Goal: Task Accomplishment & Management: Manage account settings

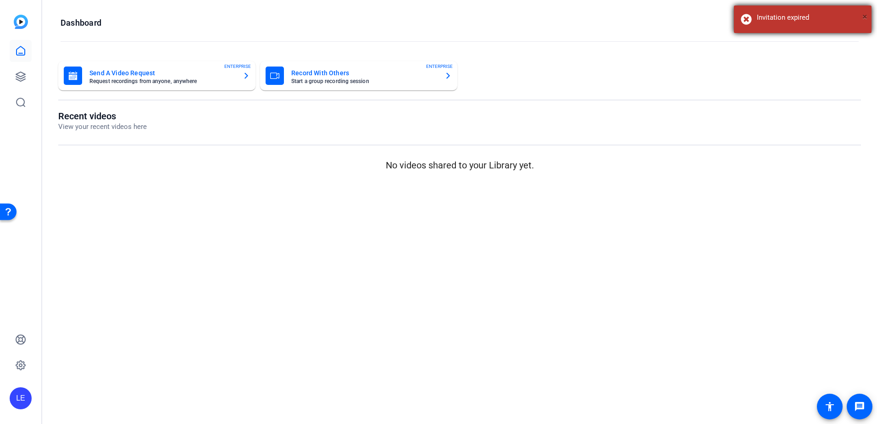
click at [863, 18] on span "×" at bounding box center [865, 16] width 5 height 11
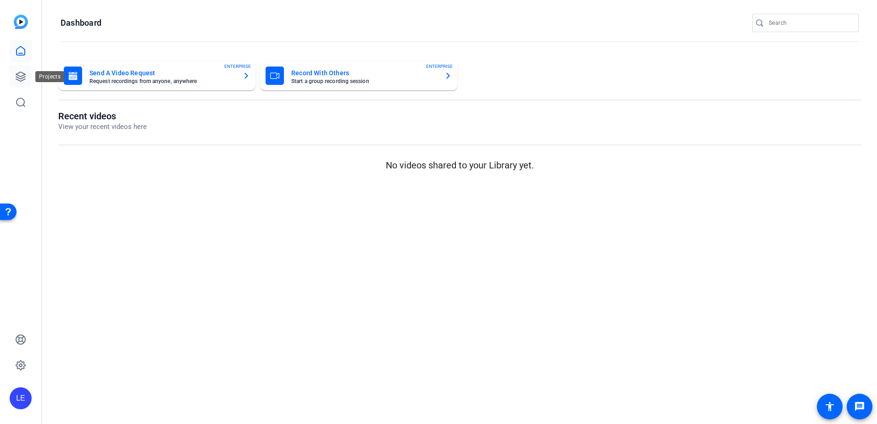
click at [17, 76] on icon at bounding box center [20, 76] width 11 height 11
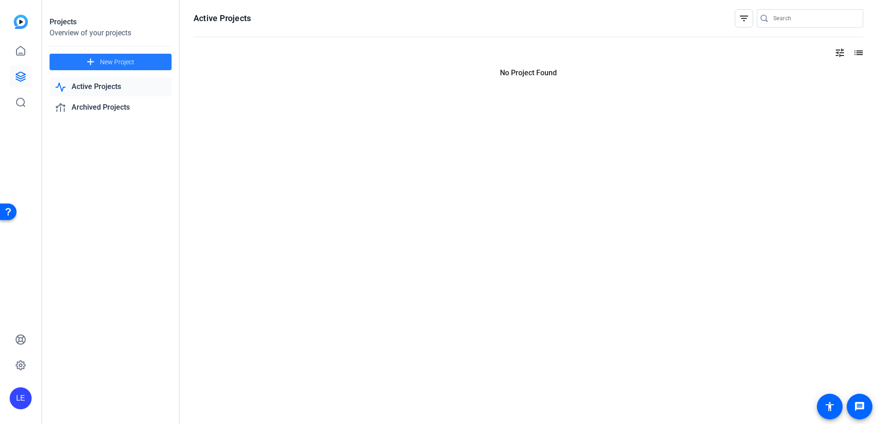
click at [103, 60] on span "New Project" at bounding box center [117, 62] width 34 height 10
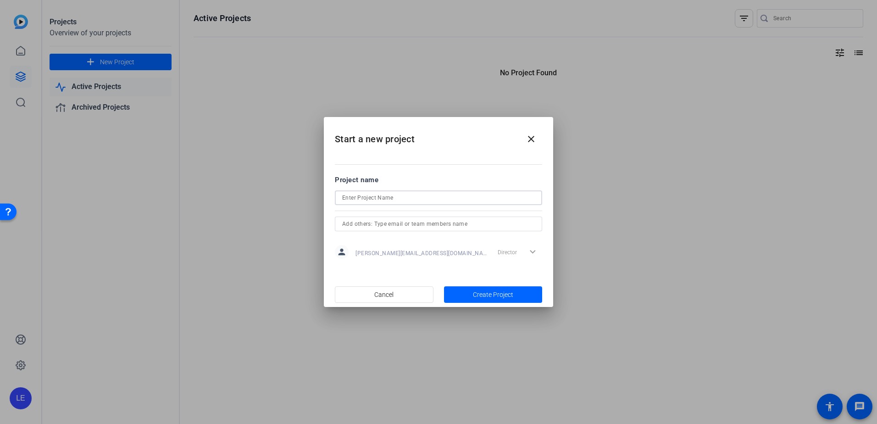
click at [390, 195] on input at bounding box center [438, 197] width 193 height 11
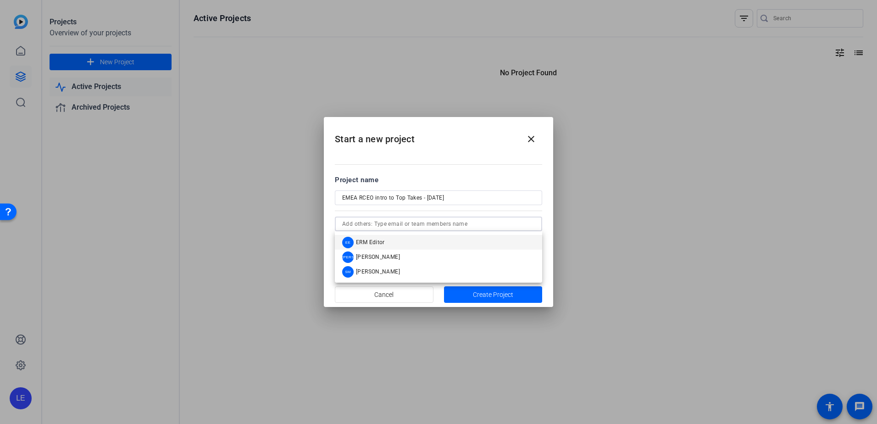
click at [449, 224] on input "text" at bounding box center [438, 223] width 193 height 11
click at [394, 200] on input "EMEA RCEO intro to Top Takes - [DATE]" at bounding box center [438, 197] width 193 height 11
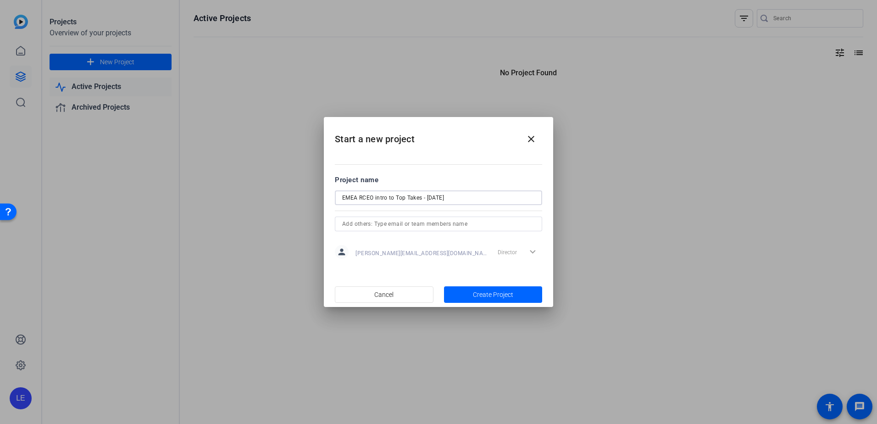
drag, startPoint x: 427, startPoint y: 196, endPoint x: 484, endPoint y: 199, distance: 57.4
click at [484, 199] on input "EMEA RCEO intro to Top Takes - [DATE]" at bounding box center [438, 197] width 193 height 11
type input "EMEA RCEO intro to Top Takes - [DATE] - TESTING"
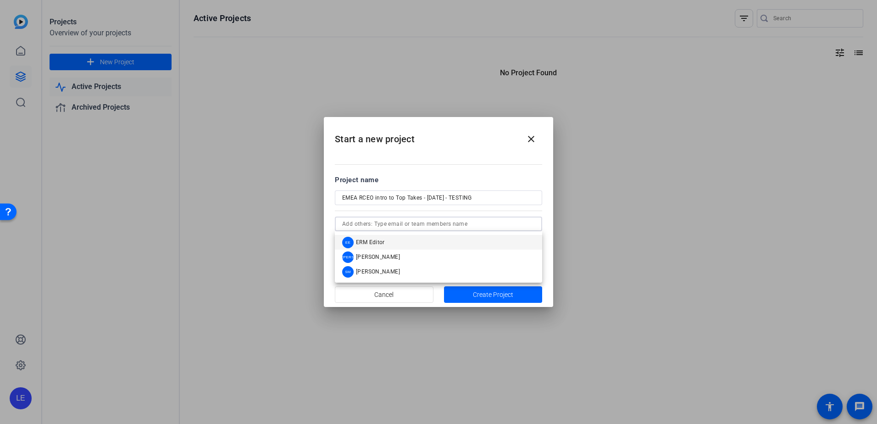
click at [404, 227] on input "text" at bounding box center [438, 223] width 193 height 11
click at [401, 254] on mat-option "JA [PERSON_NAME]" at bounding box center [438, 257] width 207 height 15
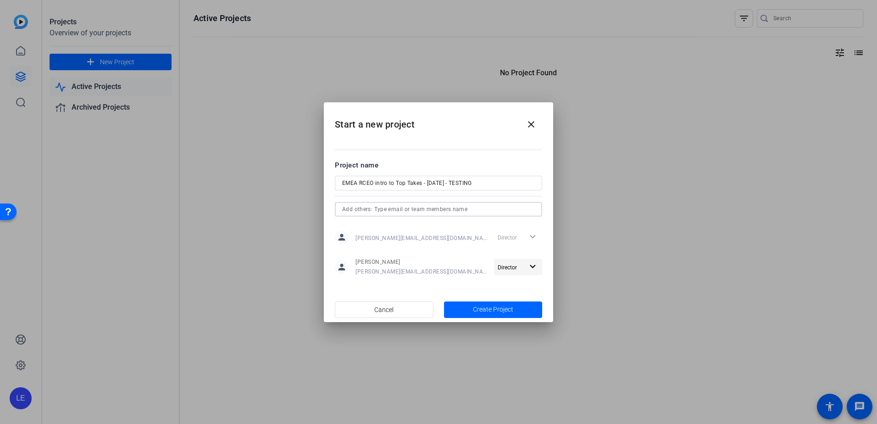
click at [534, 264] on mat-icon "expand_more" at bounding box center [532, 266] width 11 height 11
click at [518, 302] on span "Remove User" at bounding box center [518, 302] width 34 height 6
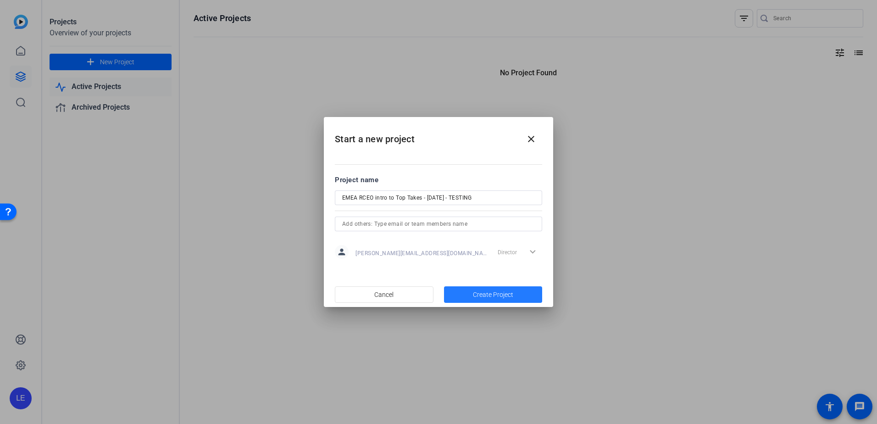
click at [491, 294] on span "Create Project" at bounding box center [493, 295] width 40 height 10
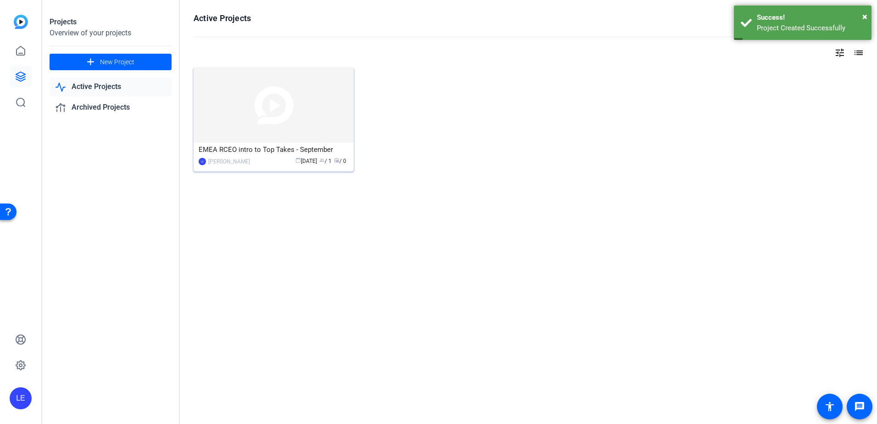
click at [230, 104] on img at bounding box center [274, 104] width 160 height 75
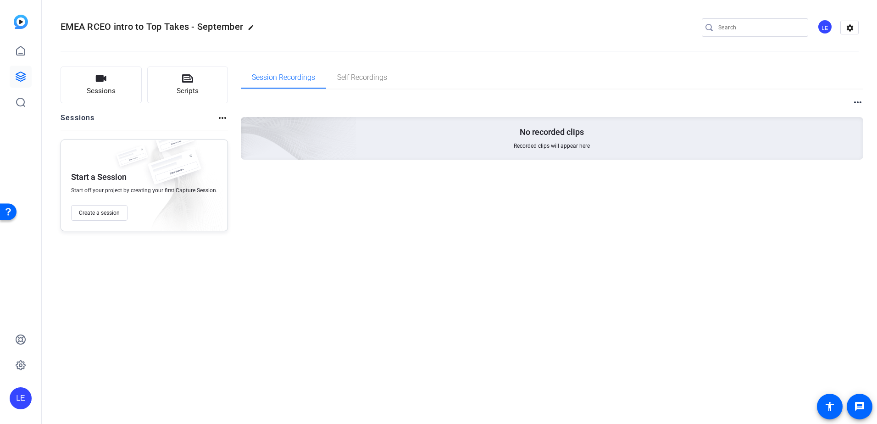
click at [248, 26] on mat-icon "edit" at bounding box center [253, 29] width 11 height 11
click at [141, 28] on span "check_circle" at bounding box center [143, 27] width 11 height 11
click at [860, 104] on mat-icon "more_horiz" at bounding box center [857, 102] width 11 height 11
click at [435, 292] on div at bounding box center [438, 212] width 877 height 424
click at [23, 54] on icon at bounding box center [20, 50] width 11 height 11
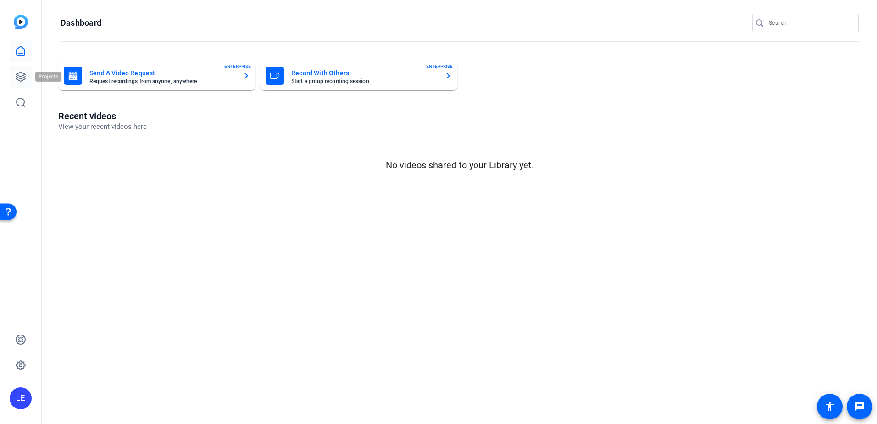
click at [24, 76] on icon at bounding box center [20, 76] width 11 height 11
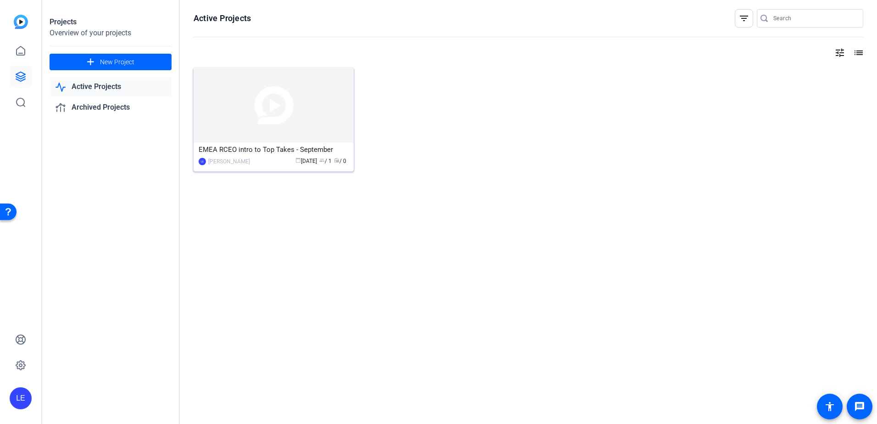
click at [229, 117] on img at bounding box center [274, 104] width 160 height 75
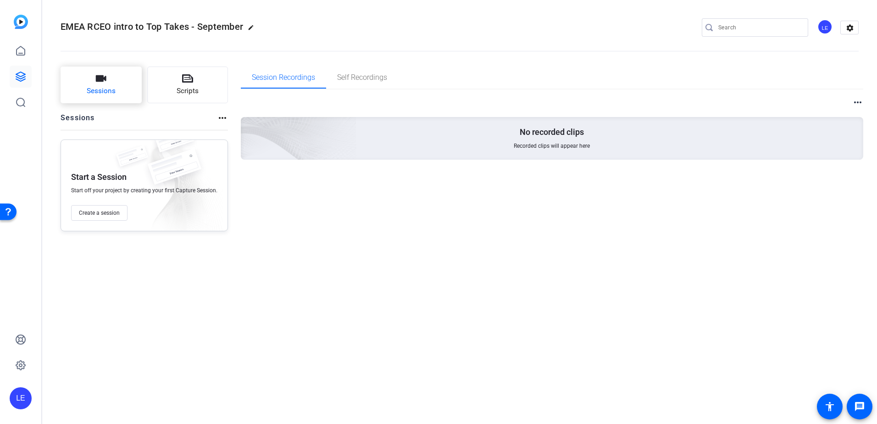
click at [97, 82] on icon "button" at bounding box center [100, 78] width 11 height 11
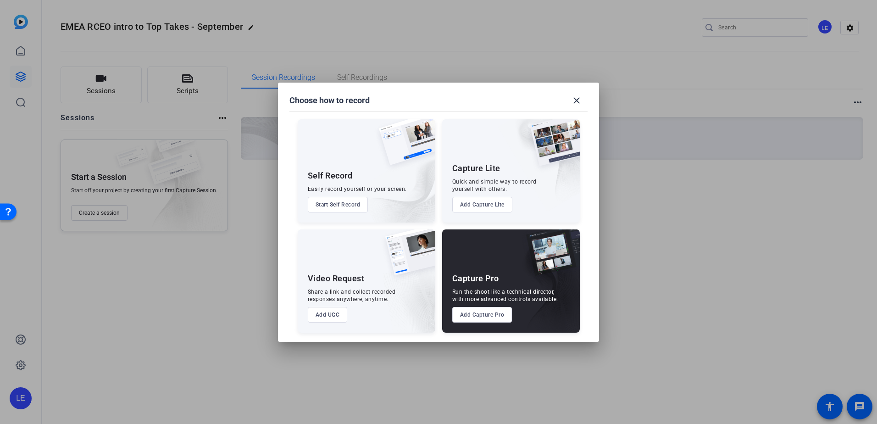
click at [459, 314] on button "Add Capture Pro" at bounding box center [482, 315] width 60 height 16
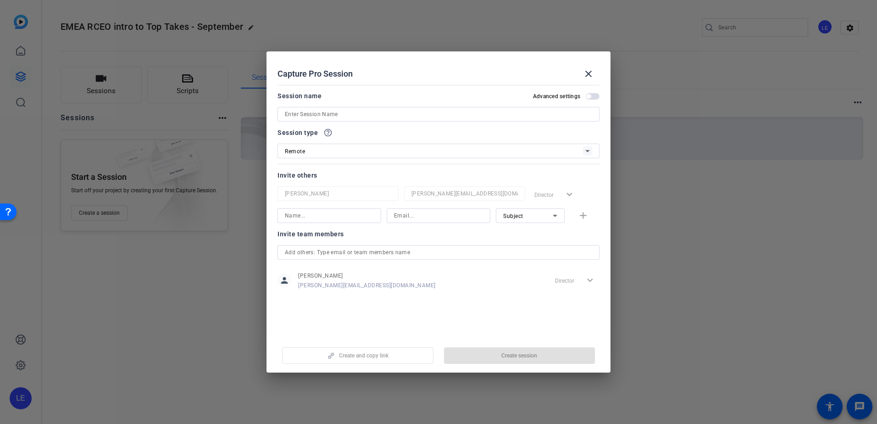
click at [315, 113] on input at bounding box center [438, 114] width 307 height 11
type input "Testing"
drag, startPoint x: 239, startPoint y: 25, endPoint x: 95, endPoint y: 28, distance: 144.1
click at [98, 26] on div at bounding box center [438, 212] width 877 height 424
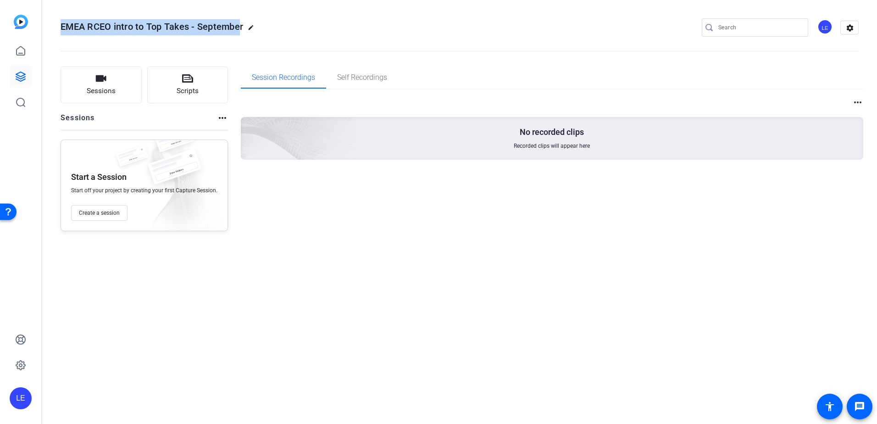
drag, startPoint x: 241, startPoint y: 27, endPoint x: 47, endPoint y: 29, distance: 194.1
click at [47, 29] on mat-toolbar "EMEA RCEO intro to Top Takes - September edit LE settings" at bounding box center [459, 27] width 835 height 55
click at [253, 26] on mat-icon "edit" at bounding box center [253, 29] width 11 height 11
click at [112, 23] on input "EMEA RCEO intro to Top Takes - September" at bounding box center [98, 27] width 60 height 11
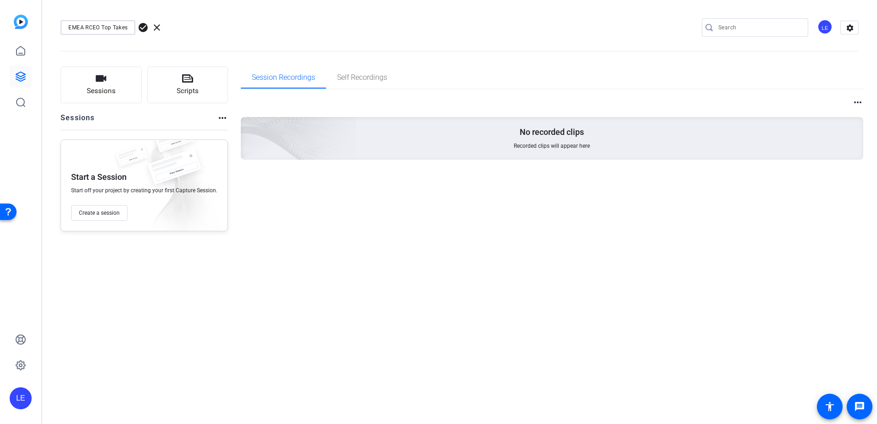
type input "TESTING: EMEA RCEO Top Takes"
click at [143, 28] on span "check_circle" at bounding box center [143, 27] width 11 height 11
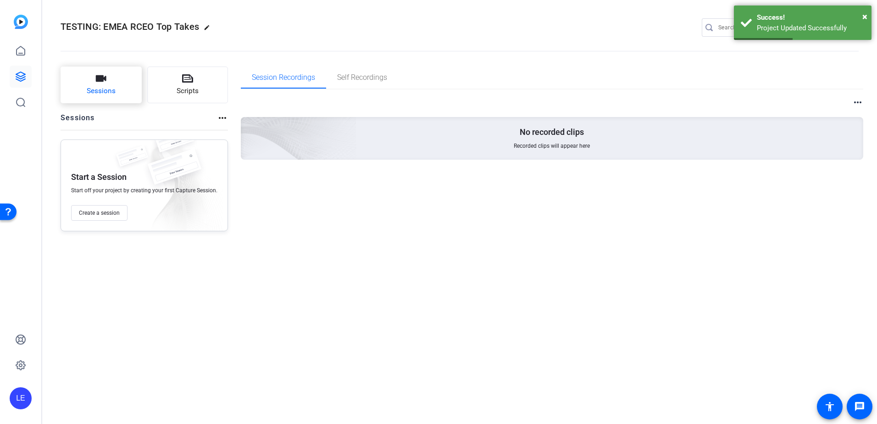
click at [110, 84] on button "Sessions" at bounding box center [101, 85] width 81 height 37
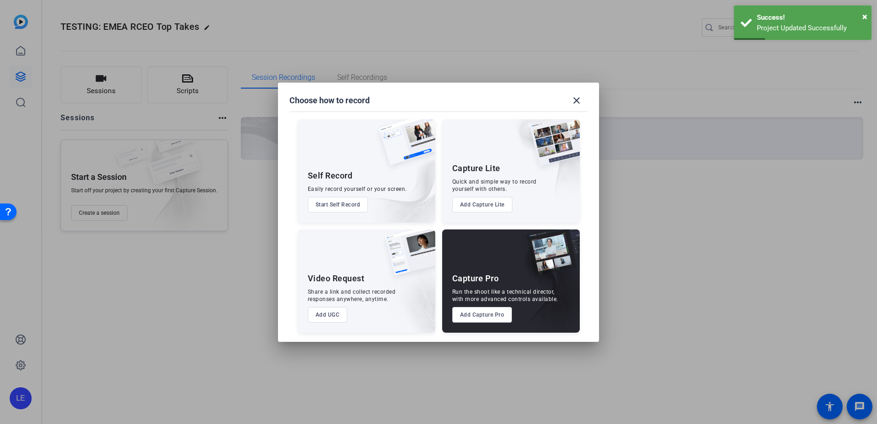
click at [479, 313] on button "Add Capture Pro" at bounding box center [482, 315] width 60 height 16
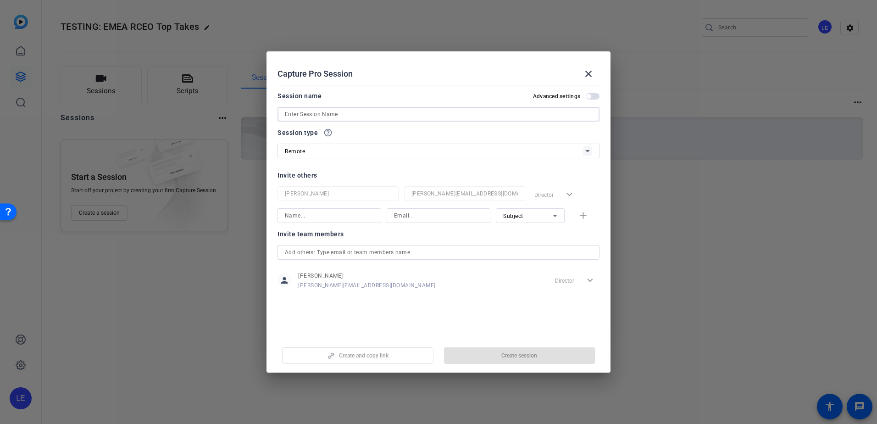
click at [331, 113] on input at bounding box center [438, 114] width 307 height 11
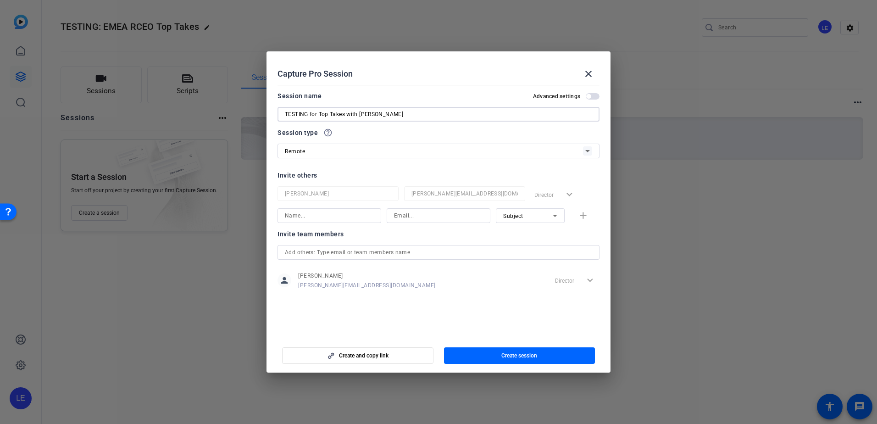
type input "TESTING for Top Takes with [PERSON_NAME]"
click at [338, 150] on div "Remote" at bounding box center [434, 150] width 298 height 11
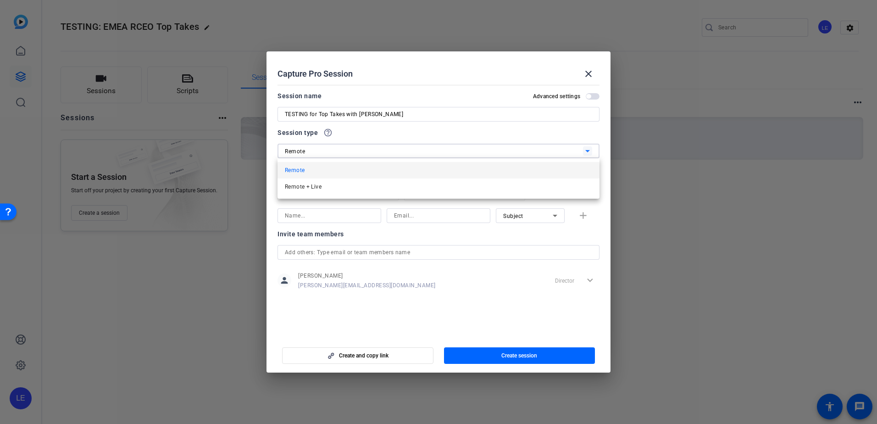
click at [338, 150] on div at bounding box center [438, 212] width 877 height 424
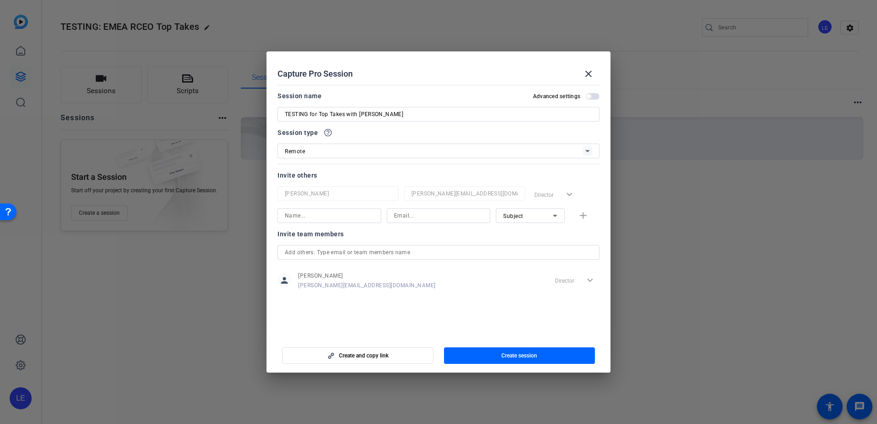
click at [327, 253] on input "text" at bounding box center [438, 252] width 307 height 11
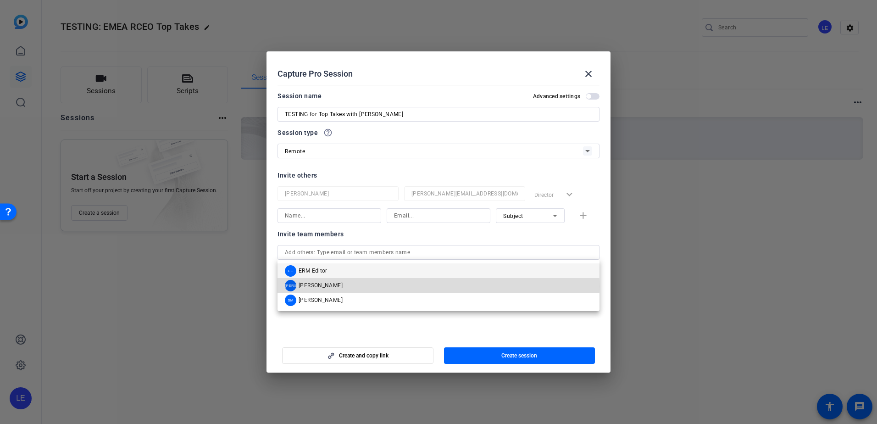
click at [322, 286] on span "[PERSON_NAME]" at bounding box center [321, 285] width 44 height 7
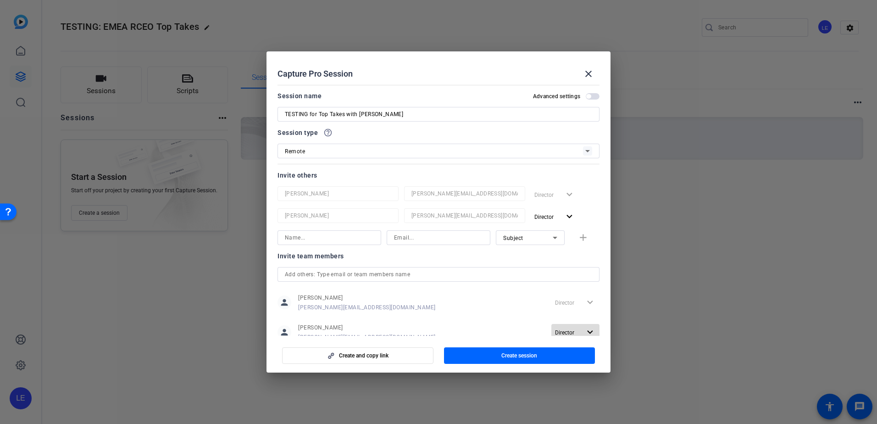
click at [584, 333] on mat-icon "expand_more" at bounding box center [589, 332] width 11 height 11
click at [579, 367] on span "Remove User" at bounding box center [571, 367] width 34 height 6
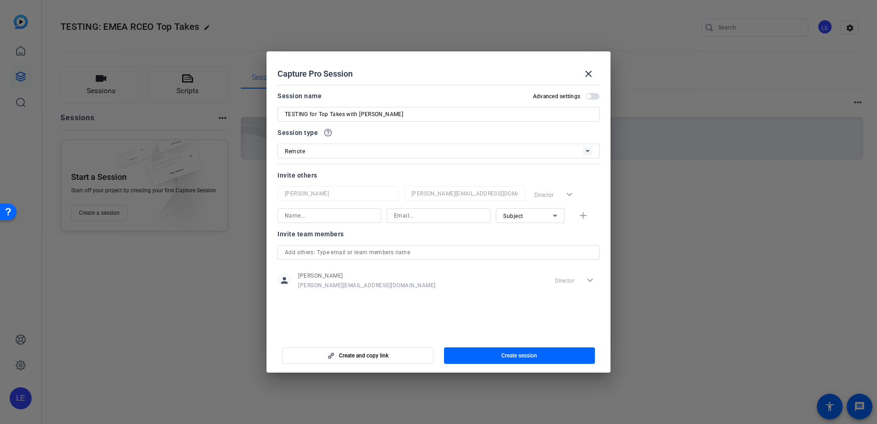
click at [557, 216] on icon at bounding box center [555, 215] width 11 height 11
click at [521, 264] on span "Subject" at bounding box center [513, 263] width 20 height 11
click at [334, 217] on input at bounding box center [329, 215] width 89 height 11
click at [347, 213] on input "[DEMOGRAPHIC_DATA]" at bounding box center [329, 215] width 89 height 11
type input "[PERSON_NAME]"
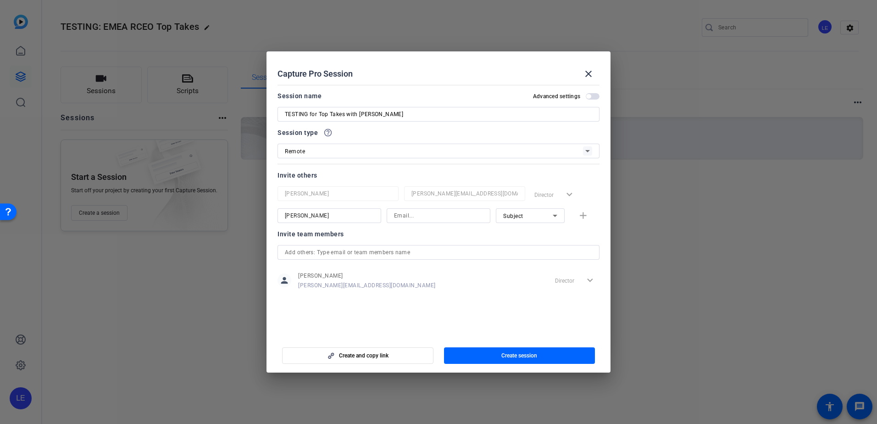
click at [433, 222] on div at bounding box center [438, 215] width 89 height 15
click at [428, 215] on input at bounding box center [438, 215] width 89 height 11
paste input "[PERSON_NAME][EMAIL_ADDRESS][DOMAIN_NAME]"
type input "[PERSON_NAME][EMAIL_ADDRESS][DOMAIN_NAME]"
click at [380, 356] on span "Create and copy link" at bounding box center [364, 355] width 50 height 7
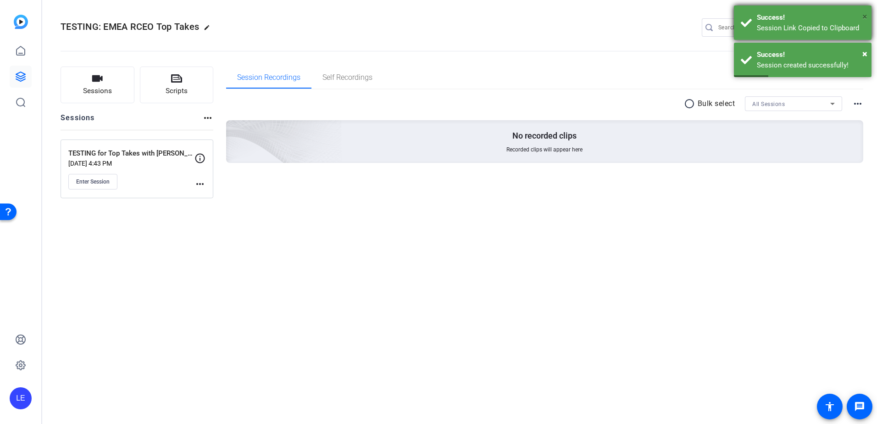
click at [865, 19] on span "×" at bounding box center [865, 16] width 5 height 11
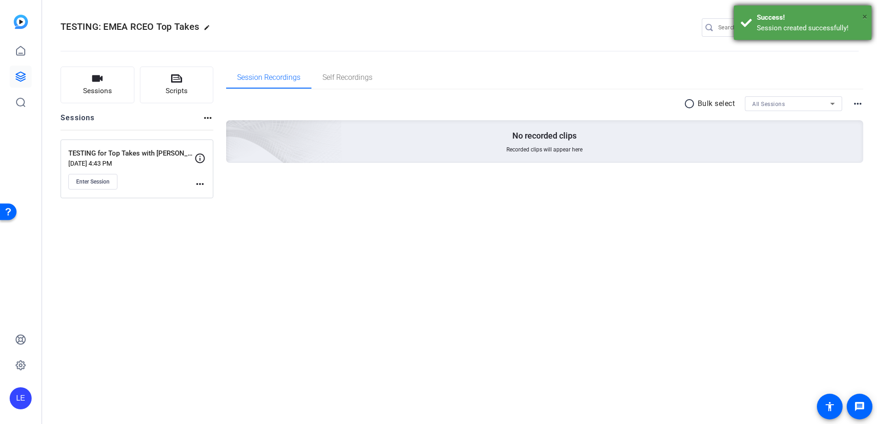
click at [867, 17] on span "×" at bounding box center [865, 16] width 5 height 11
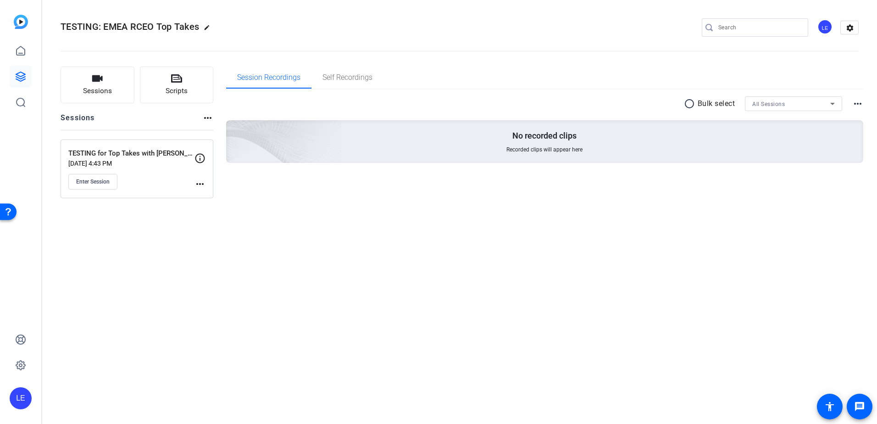
click at [200, 180] on mat-icon "more_horiz" at bounding box center [200, 183] width 11 height 11
click at [211, 194] on span "Edit Session" at bounding box center [223, 197] width 42 height 11
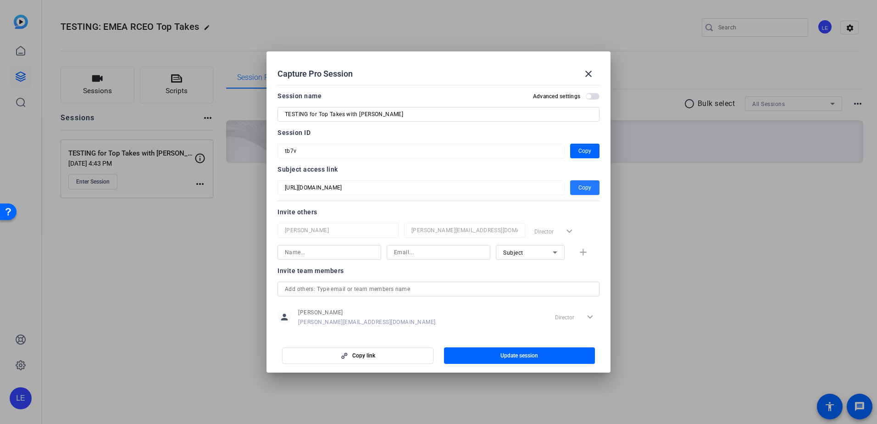
click at [581, 187] on span "Copy" at bounding box center [585, 187] width 13 height 11
click at [587, 74] on mat-icon "close" at bounding box center [588, 73] width 11 height 11
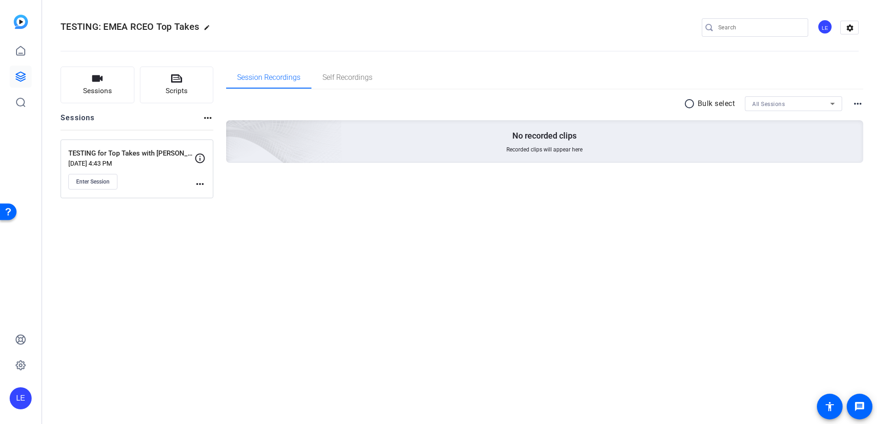
click at [18, 22] on img at bounding box center [21, 22] width 14 height 14
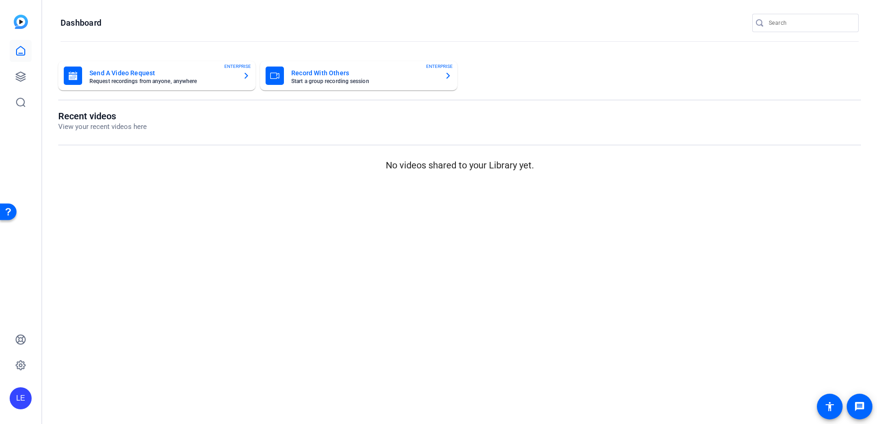
drag, startPoint x: 801, startPoint y: 1, endPoint x: 399, endPoint y: 326, distance: 517.1
click at [399, 326] on mat-sidenav-content "Dashboard Send A Video Request Request recordings from anyone, anywhere ENTERPR…" at bounding box center [459, 212] width 835 height 424
